Goal: Task Accomplishment & Management: Manage account settings

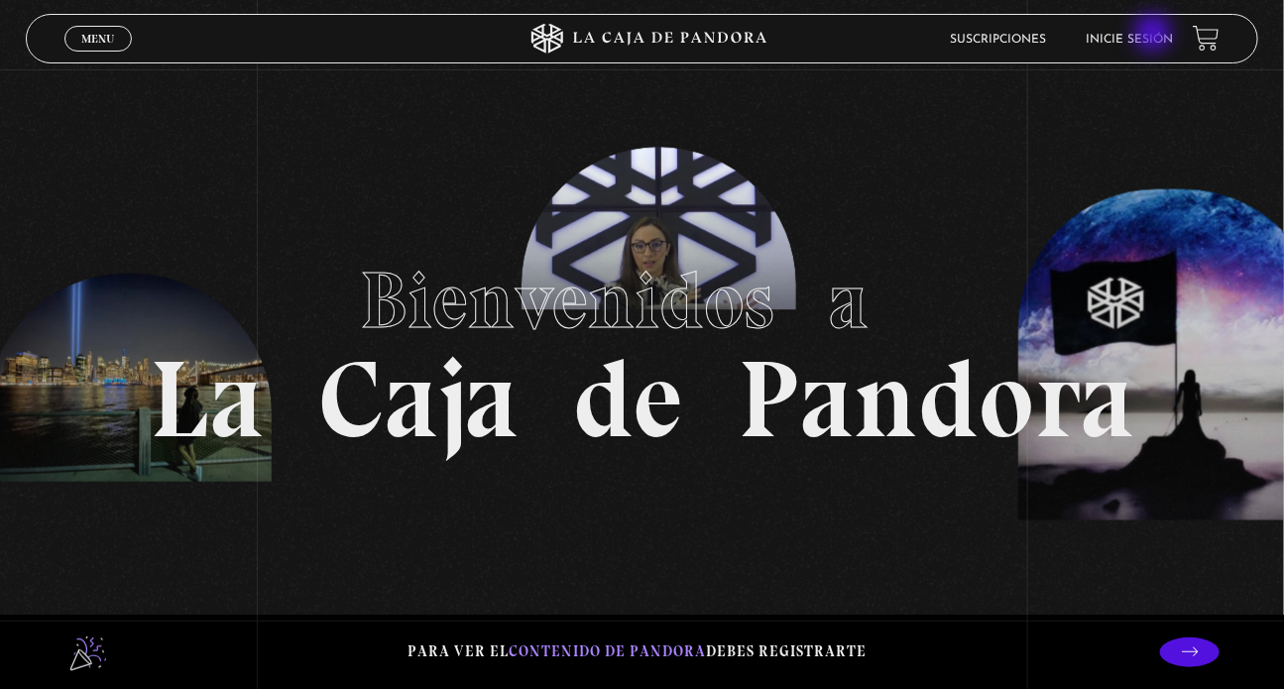
click at [1155, 35] on link "Inicie sesión" at bounding box center [1129, 40] width 87 height 12
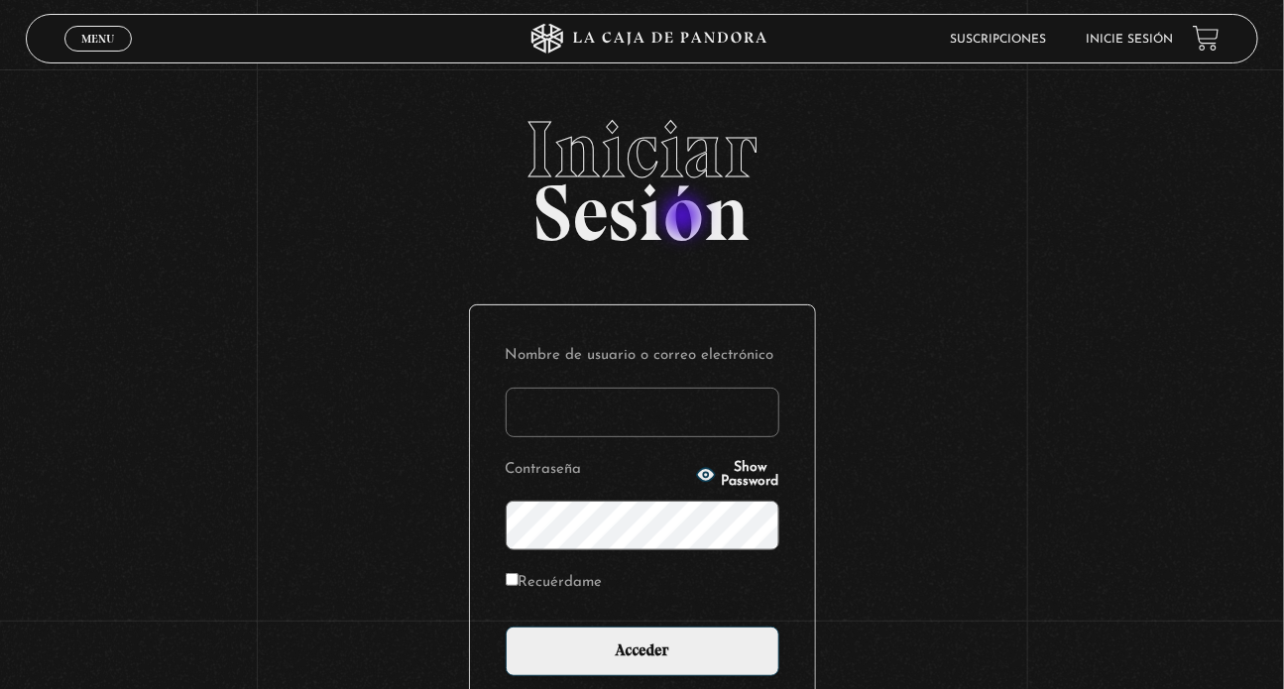
drag, startPoint x: 809, startPoint y: 136, endPoint x: 683, endPoint y: 219, distance: 151.0
click at [683, 219] on h2 "Iniciar Sesión" at bounding box center [642, 173] width 1233 height 127
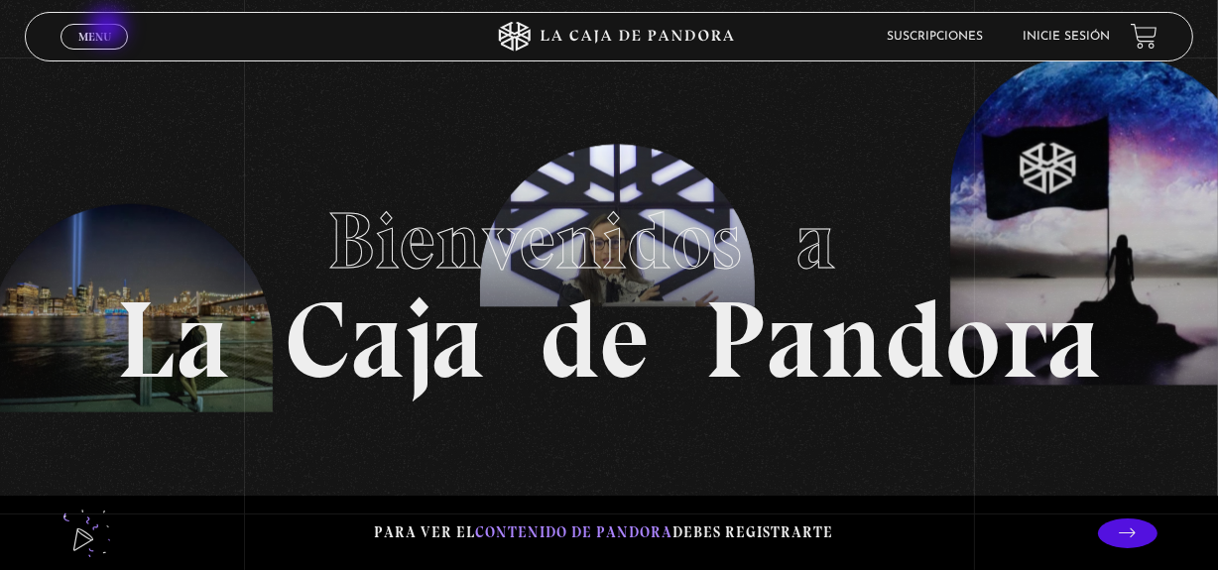
click at [97, 33] on span "Menu" at bounding box center [94, 37] width 33 height 12
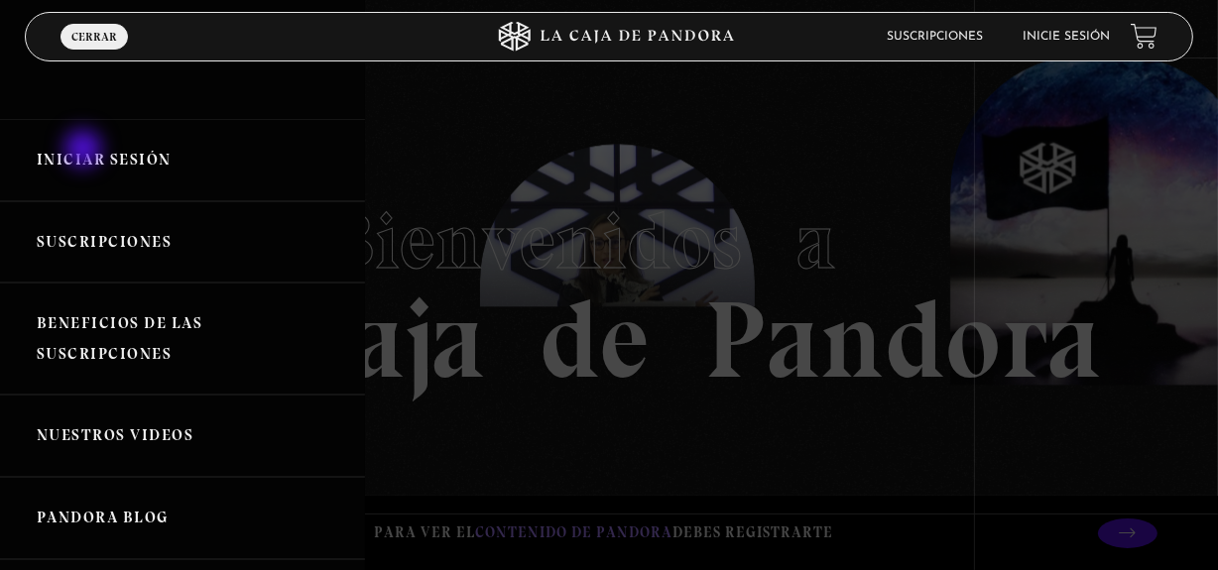
click at [85, 151] on link "Iniciar Sesión" at bounding box center [182, 160] width 365 height 82
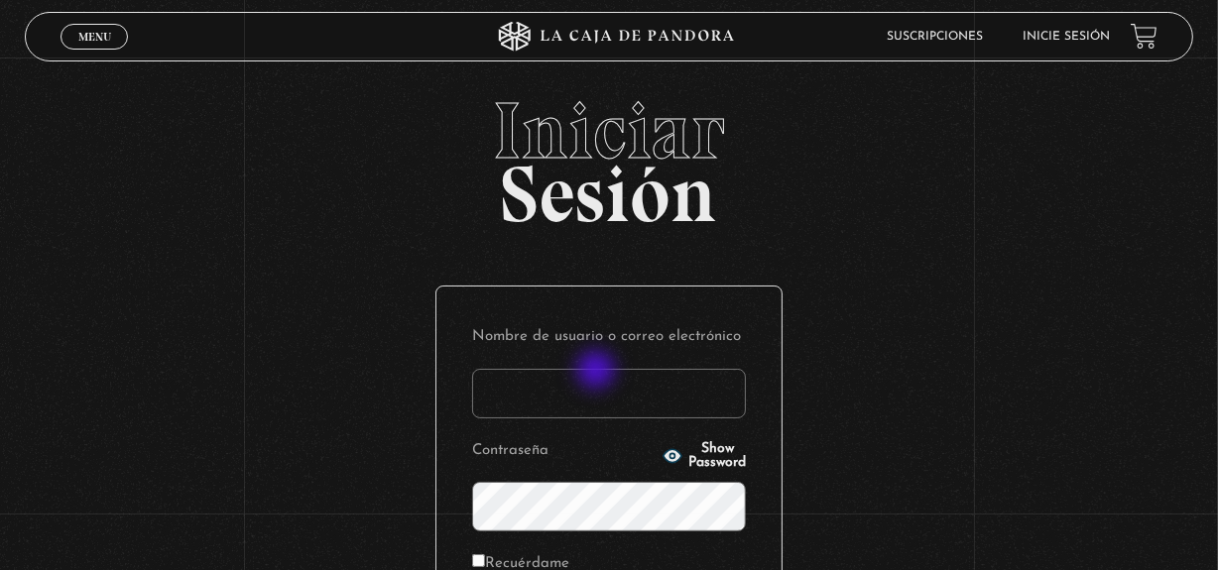
click at [598, 372] on input "Nombre de usuario o correo electrónico" at bounding box center [609, 394] width 274 height 50
type input "gabidittel@hotmail.com"
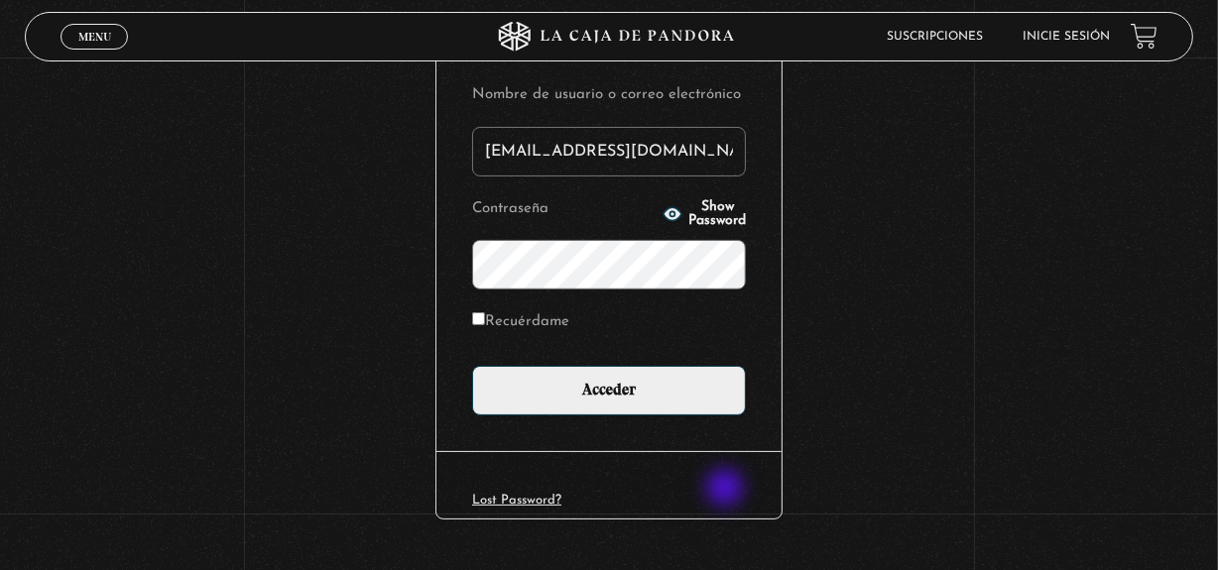
scroll to position [289, 0]
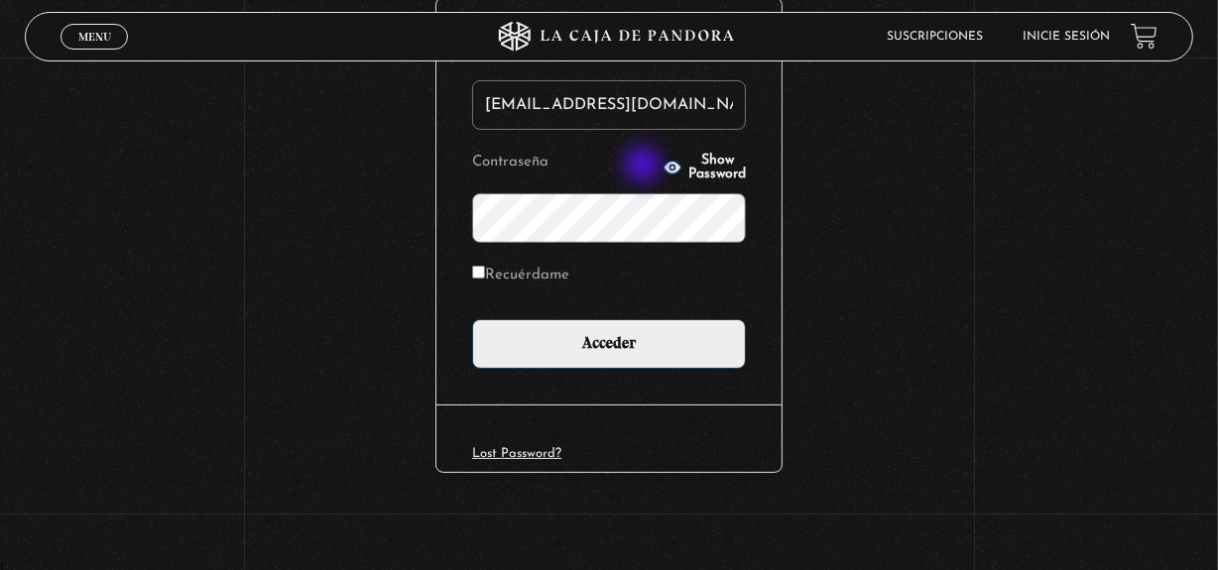
click at [663, 165] on icon "button" at bounding box center [672, 167] width 18 height 13
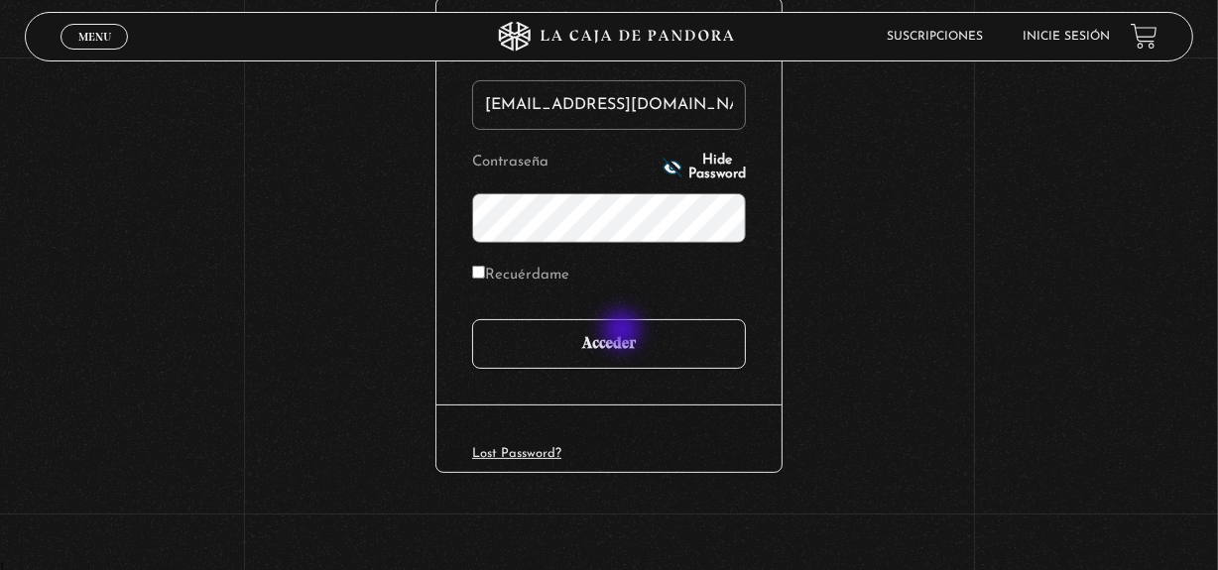
click at [624, 332] on input "Acceder" at bounding box center [609, 344] width 274 height 50
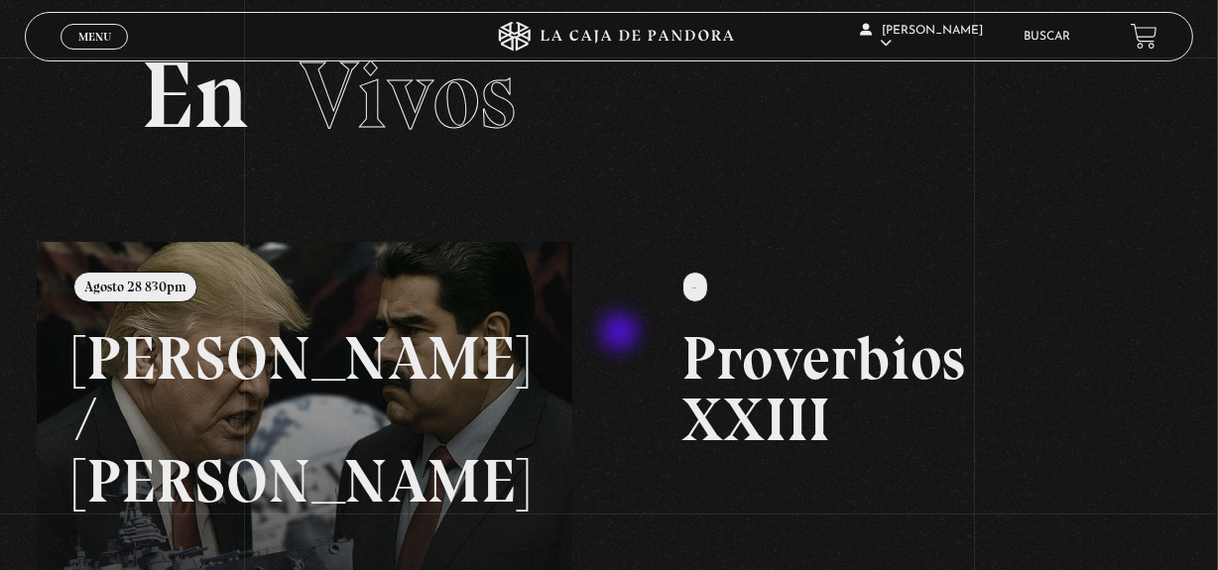
scroll to position [89, 0]
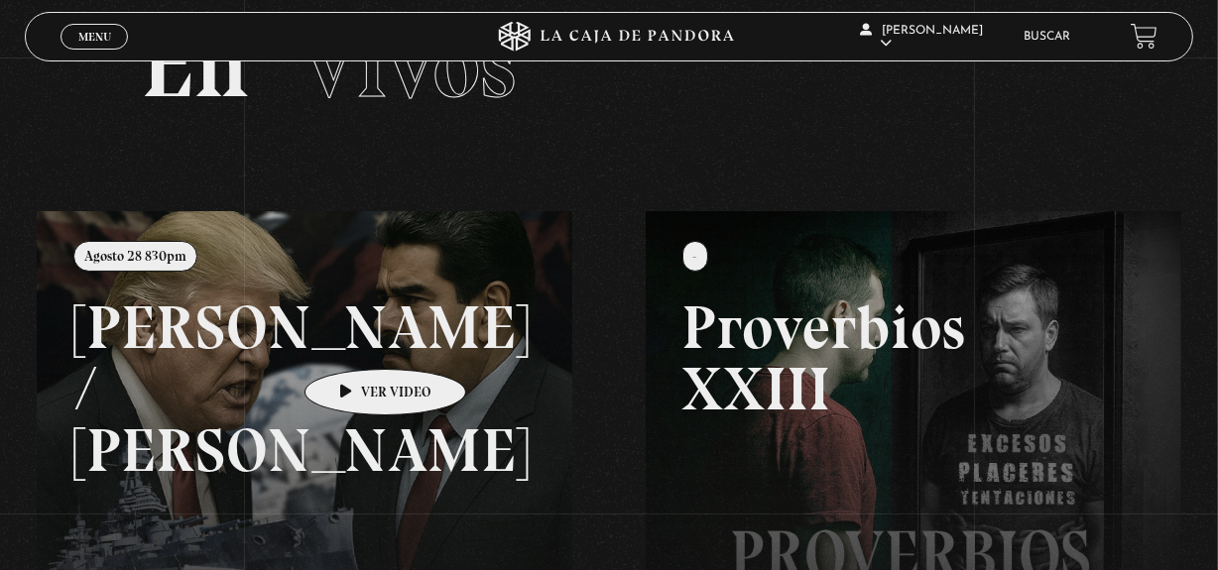
click at [354, 339] on link at bounding box center [646, 496] width 1218 height 570
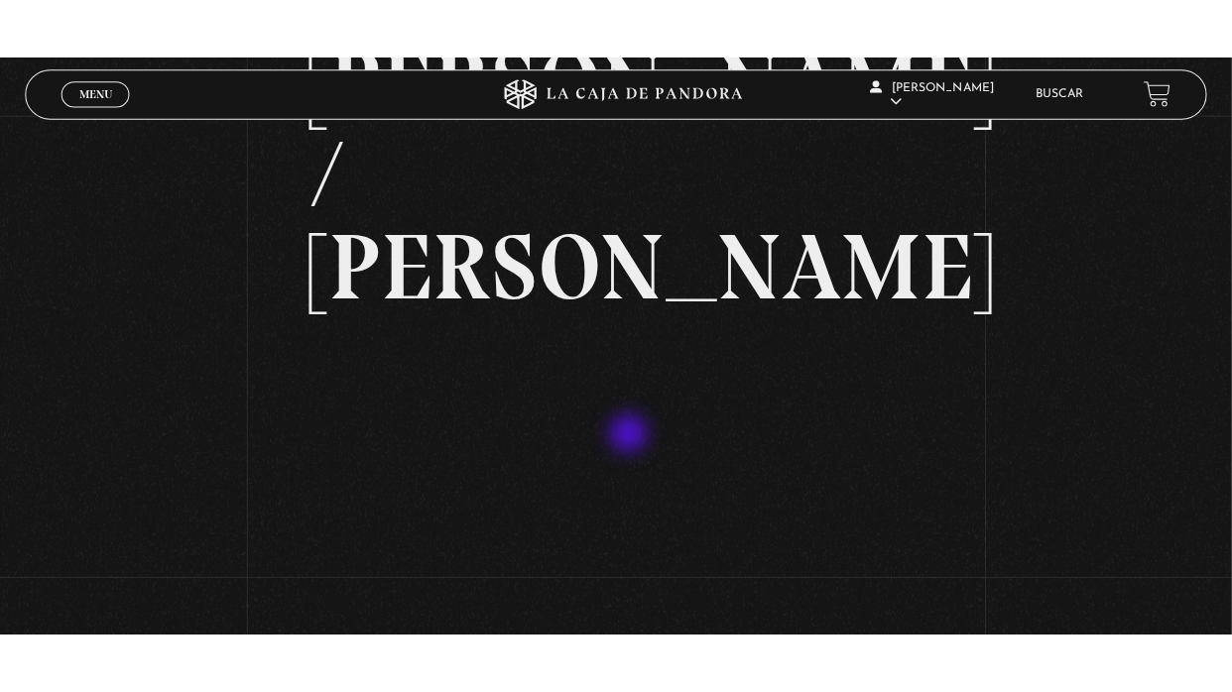
scroll to position [180, 0]
